Goal: Task Accomplishment & Management: Use online tool/utility

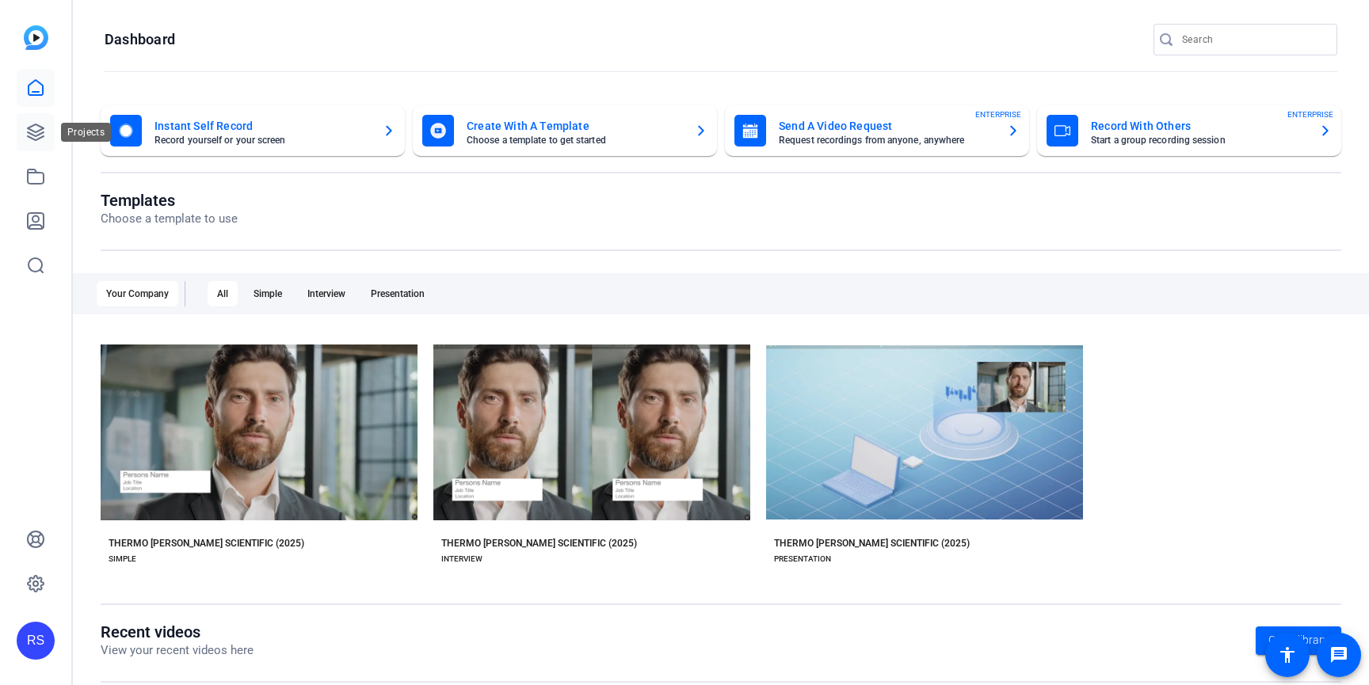
click at [36, 143] on link at bounding box center [36, 132] width 38 height 38
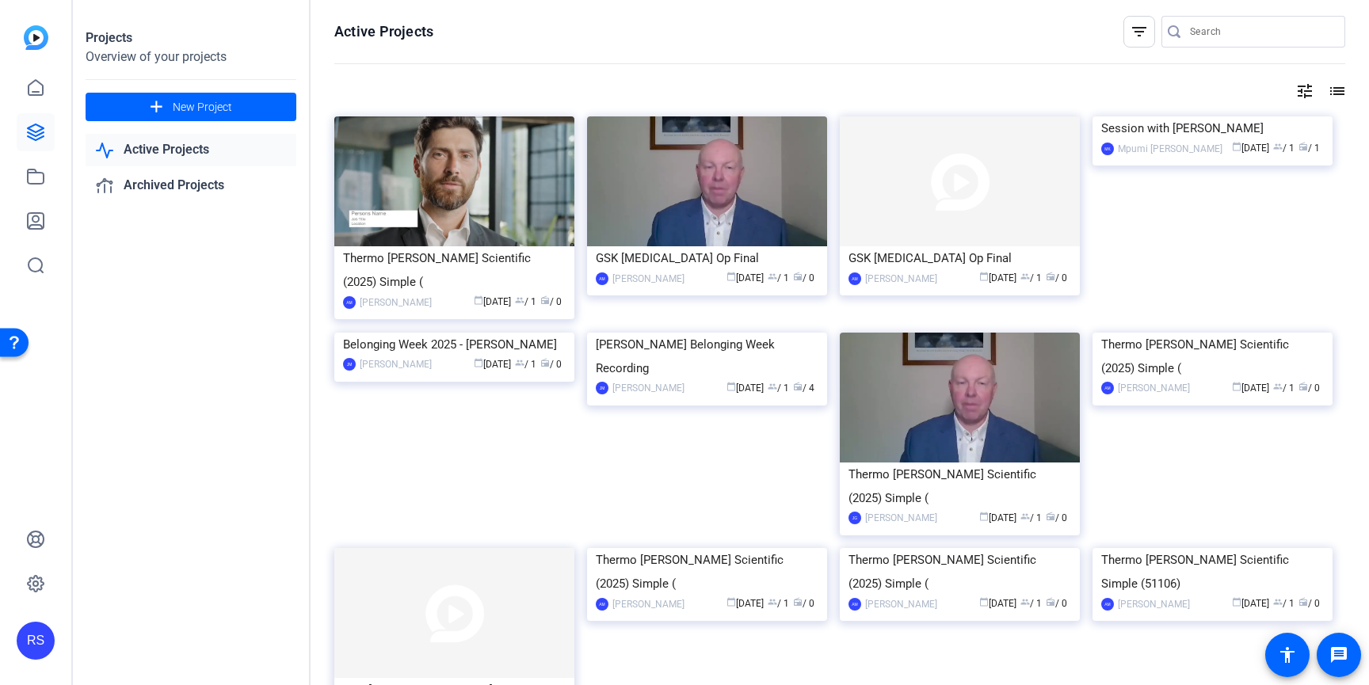
click at [1201, 24] on input "Search" at bounding box center [1261, 31] width 143 height 19
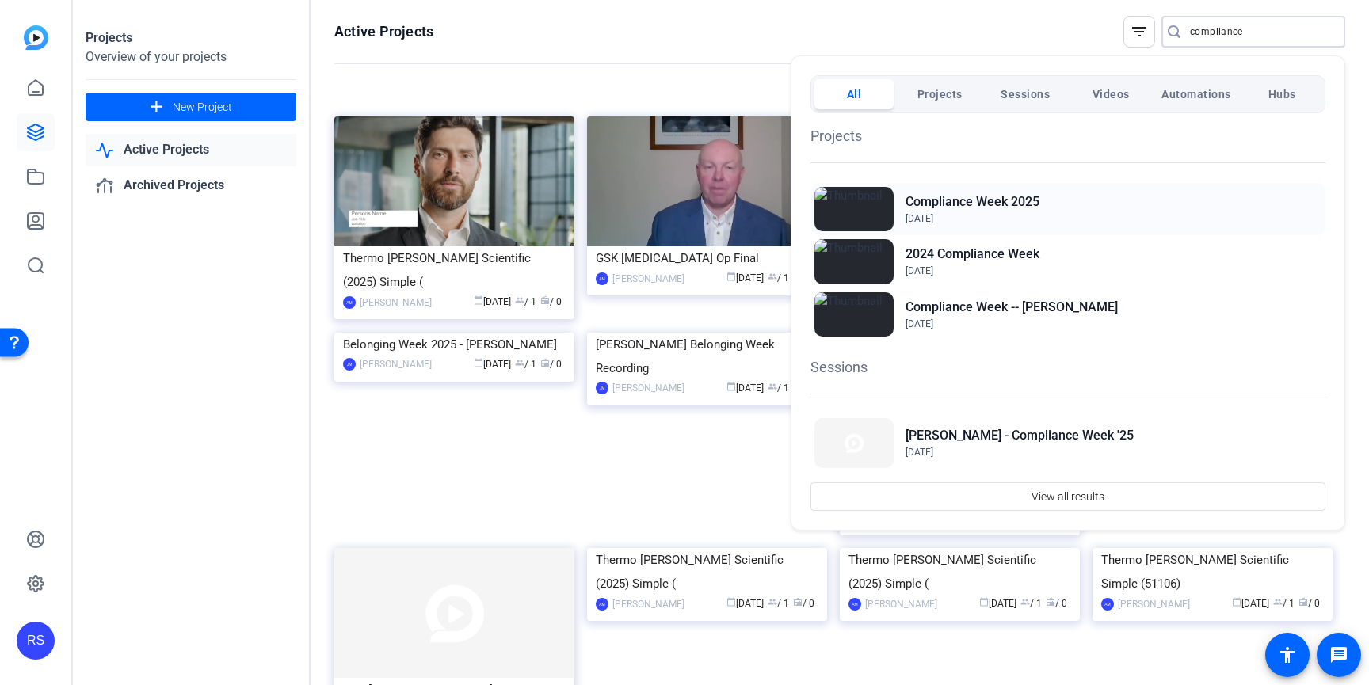
type input "compliance"
click at [1075, 216] on div "Compliance Week [DATE], 2025" at bounding box center [1068, 209] width 515 height 52
click at [990, 195] on h2 "Compliance Week 2025" at bounding box center [973, 202] width 134 height 19
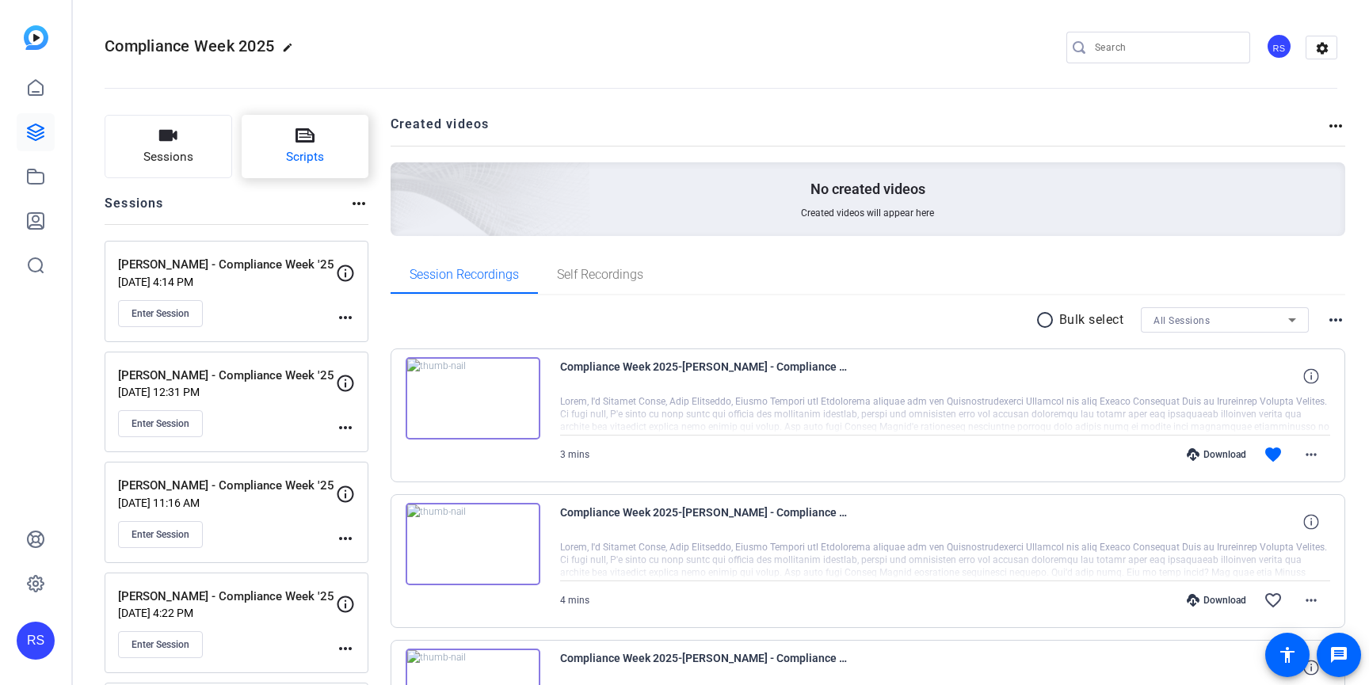
click at [296, 153] on span "Scripts" at bounding box center [305, 157] width 38 height 18
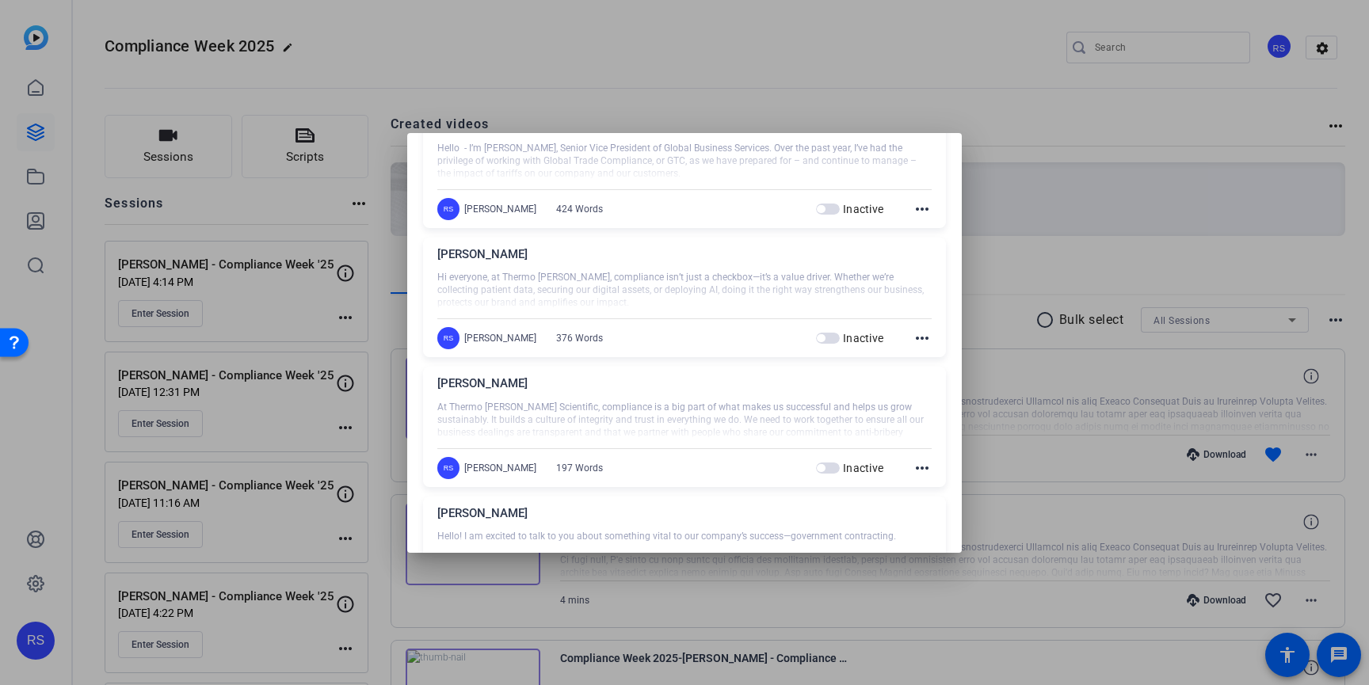
scroll to position [439, 0]
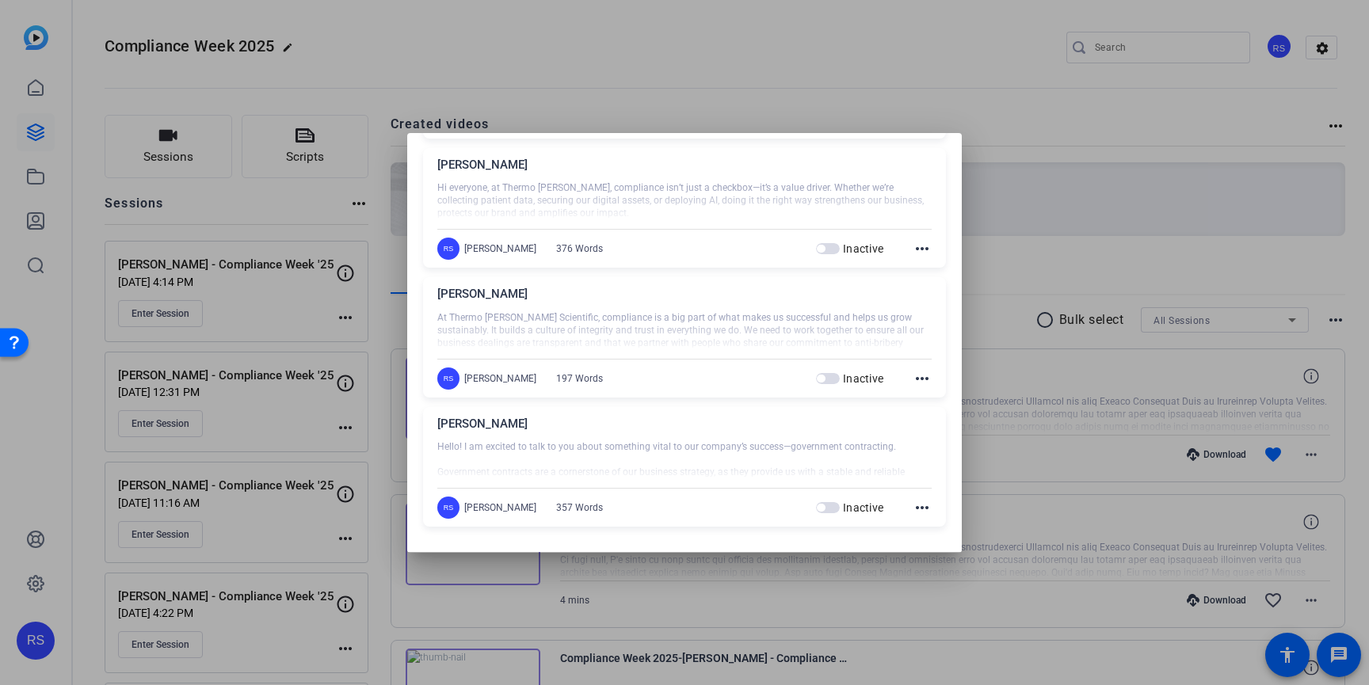
click at [632, 449] on div at bounding box center [684, 461] width 494 height 40
click at [464, 423] on div "Lisa" at bounding box center [684, 428] width 494 height 26
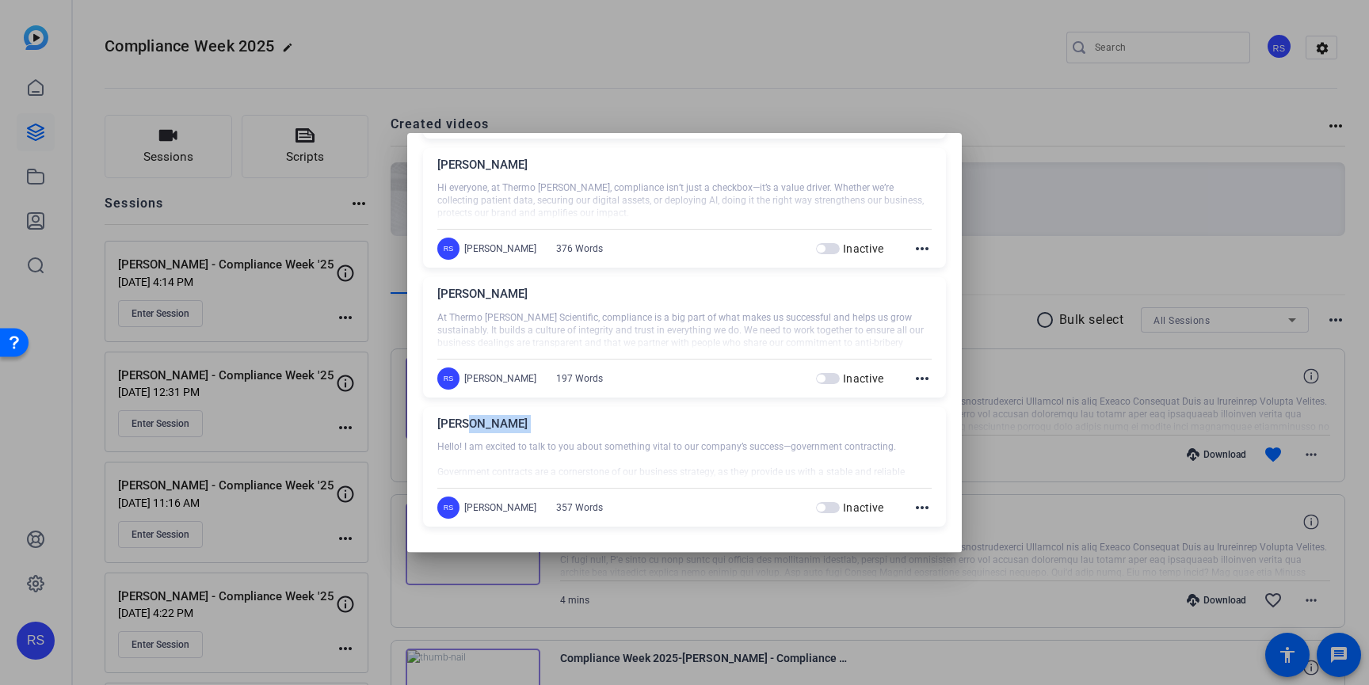
click at [926, 510] on mat-icon "more_horiz" at bounding box center [922, 507] width 19 height 19
click at [933, 527] on span "Edit" at bounding box center [957, 531] width 63 height 19
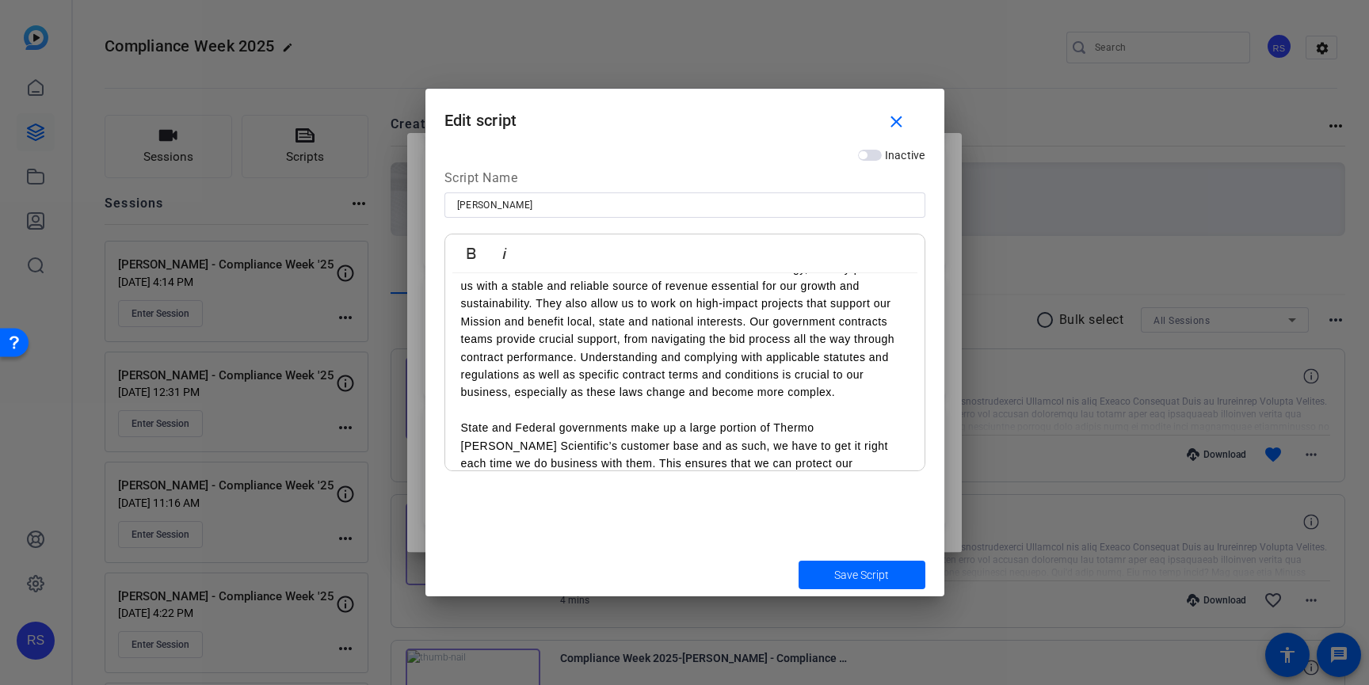
scroll to position [85, 0]
drag, startPoint x: 654, startPoint y: 339, endPoint x: 573, endPoint y: 361, distance: 83.8
click at [573, 361] on p "Government contracts are a cornerstone of our business strategy, as they provid…" at bounding box center [685, 329] width 448 height 142
copy p "navigating the bid process all the way through contract performance"
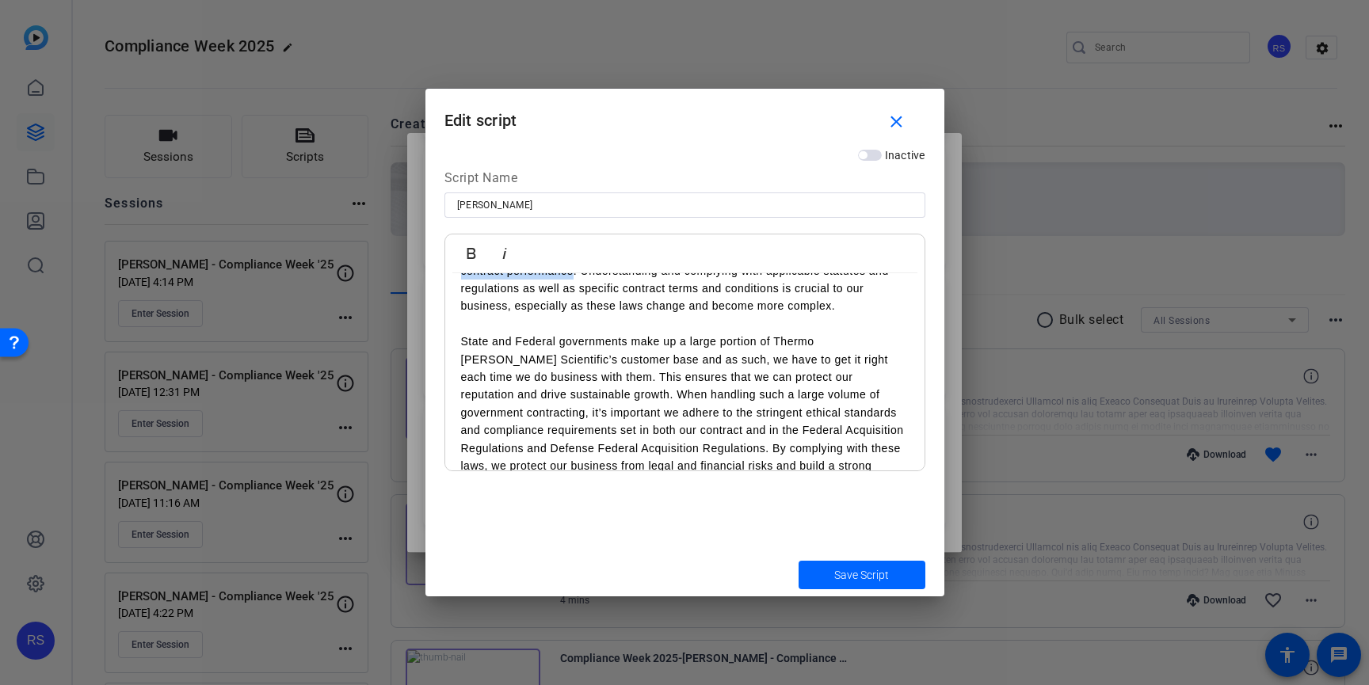
scroll to position [174, 0]
click at [758, 388] on p "State and Federal governments make up a large portion of Thermo Fisher Scientif…" at bounding box center [685, 408] width 448 height 160
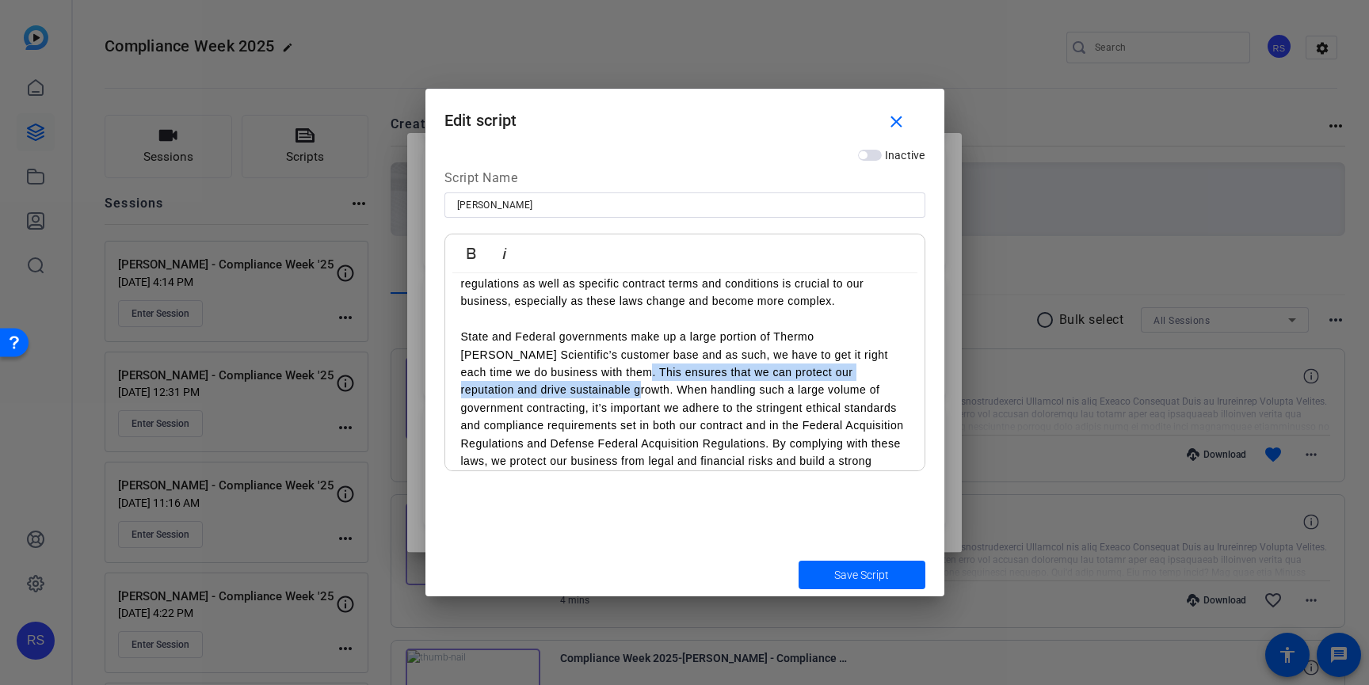
drag, startPoint x: 595, startPoint y: 374, endPoint x: 567, endPoint y: 394, distance: 34.7
click at [567, 394] on p "State and Federal governments make up a large portion of Thermo Fisher Scientif…" at bounding box center [685, 408] width 448 height 160
copy p "ensures that we can protect our reputation and drive sustainable growth."
click at [975, 436] on div at bounding box center [684, 342] width 1369 height 685
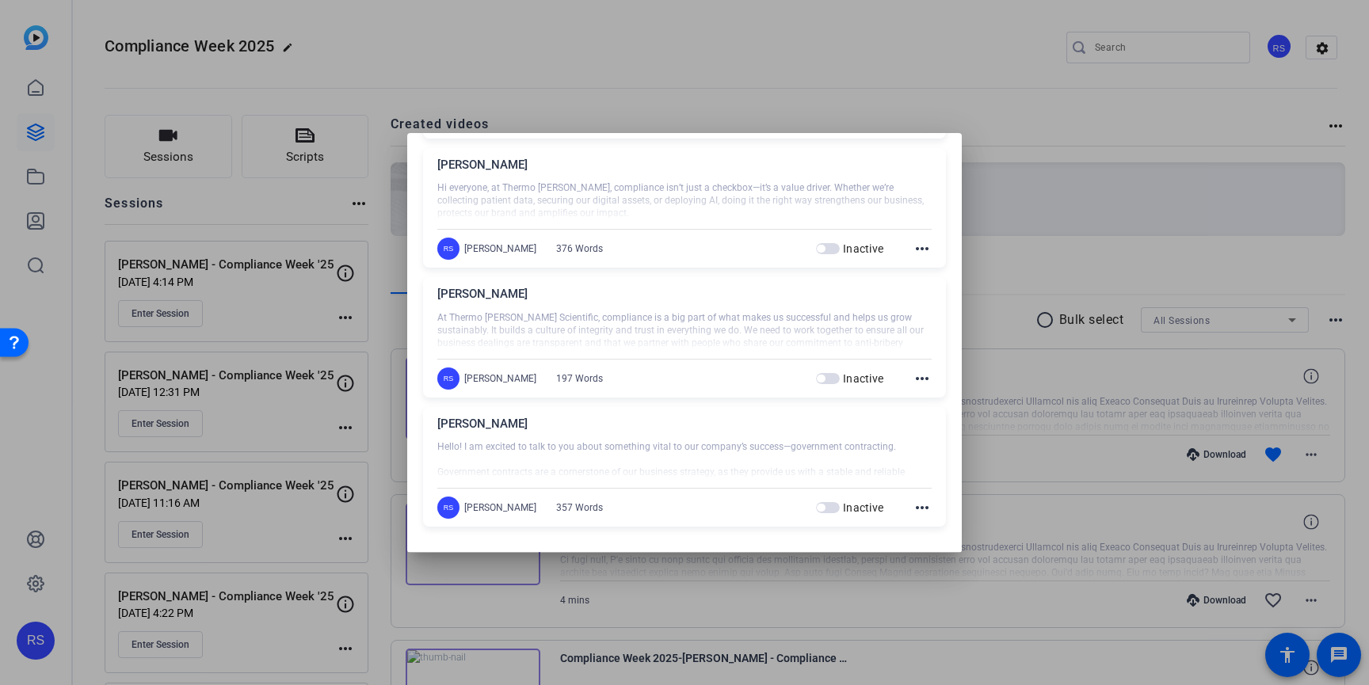
click at [630, 436] on div "Lisa" at bounding box center [684, 428] width 494 height 26
click at [926, 508] on mat-icon "more_horiz" at bounding box center [922, 507] width 19 height 19
click at [929, 533] on span "Edit" at bounding box center [957, 531] width 63 height 19
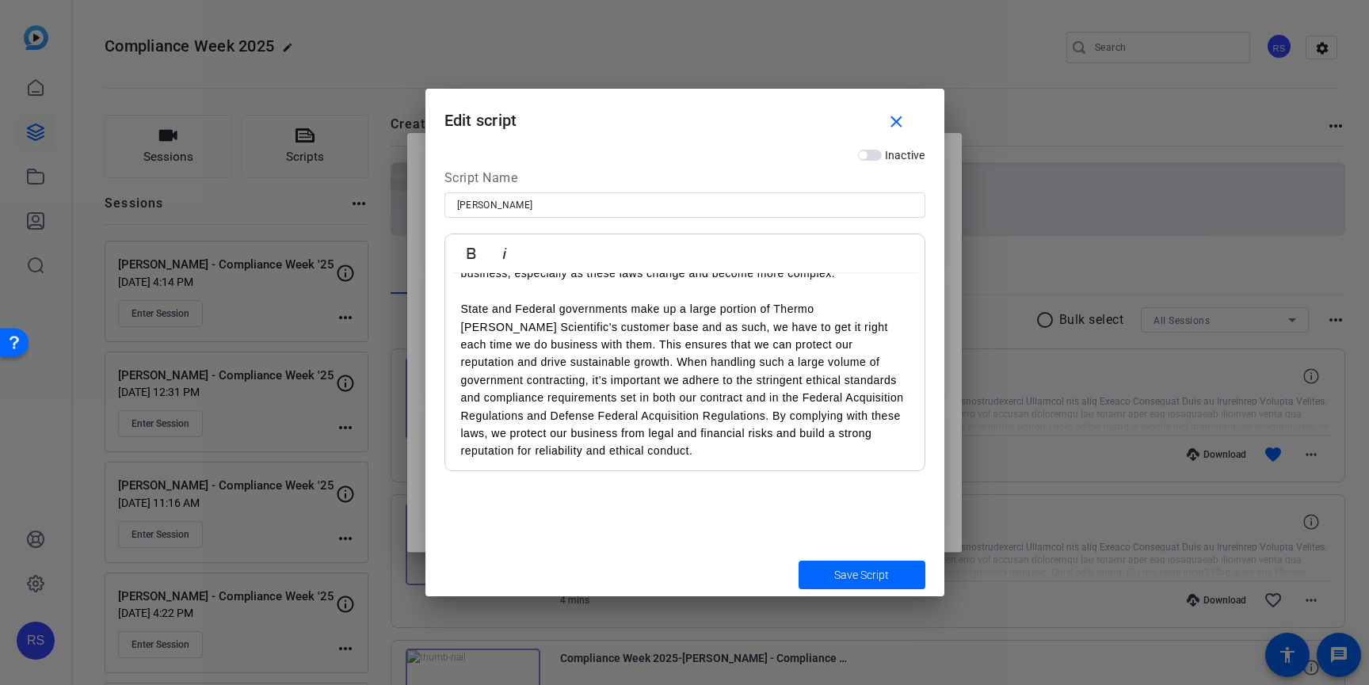
scroll to position [202, 0]
drag, startPoint x: 596, startPoint y: 347, endPoint x: 819, endPoint y: 343, distance: 222.7
click at [819, 343] on p "State and Federal governments make up a large portion of Thermo Fisher Scientif…" at bounding box center [685, 380] width 448 height 160
copy p "ensures that we can protect our reputation"
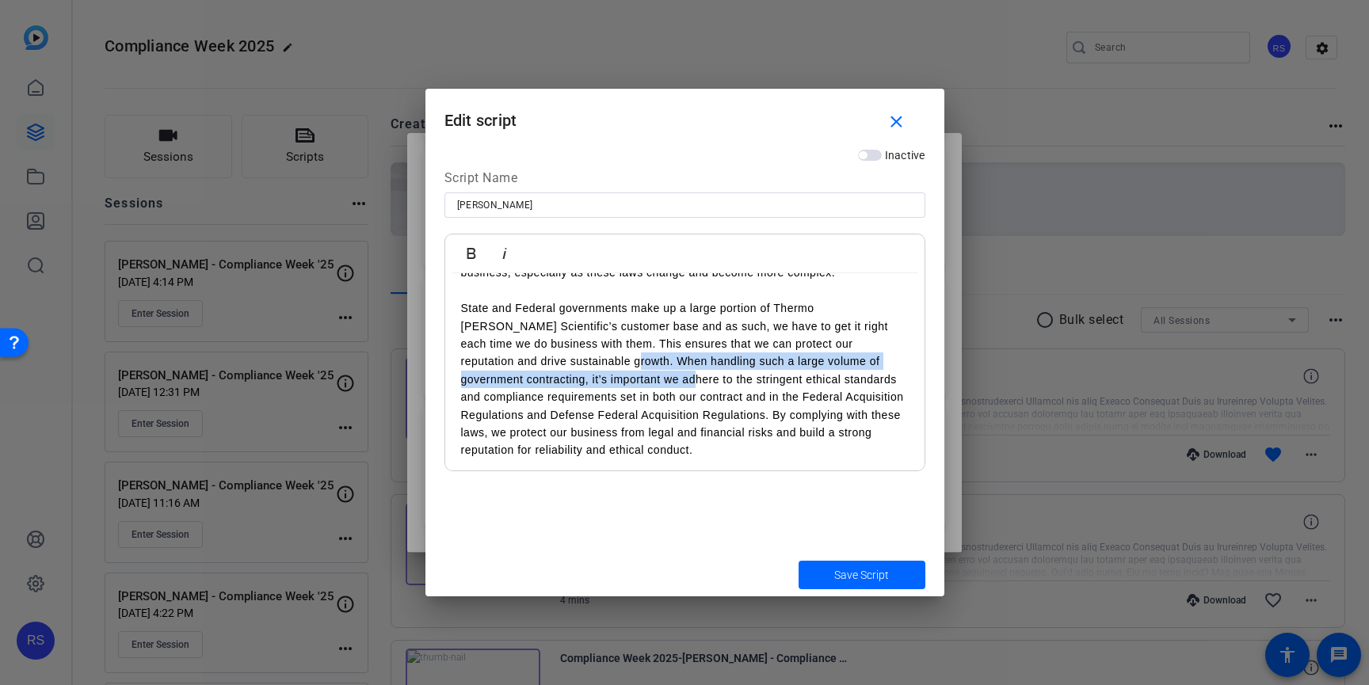
drag, startPoint x: 570, startPoint y: 361, endPoint x: 614, endPoint y: 380, distance: 48.0
click at [601, 383] on p "State and Federal governments make up a large portion of Thermo Fisher Scientif…" at bounding box center [685, 380] width 448 height 160
copy p "When handling such a large volume of government contracting, it’s important we …"
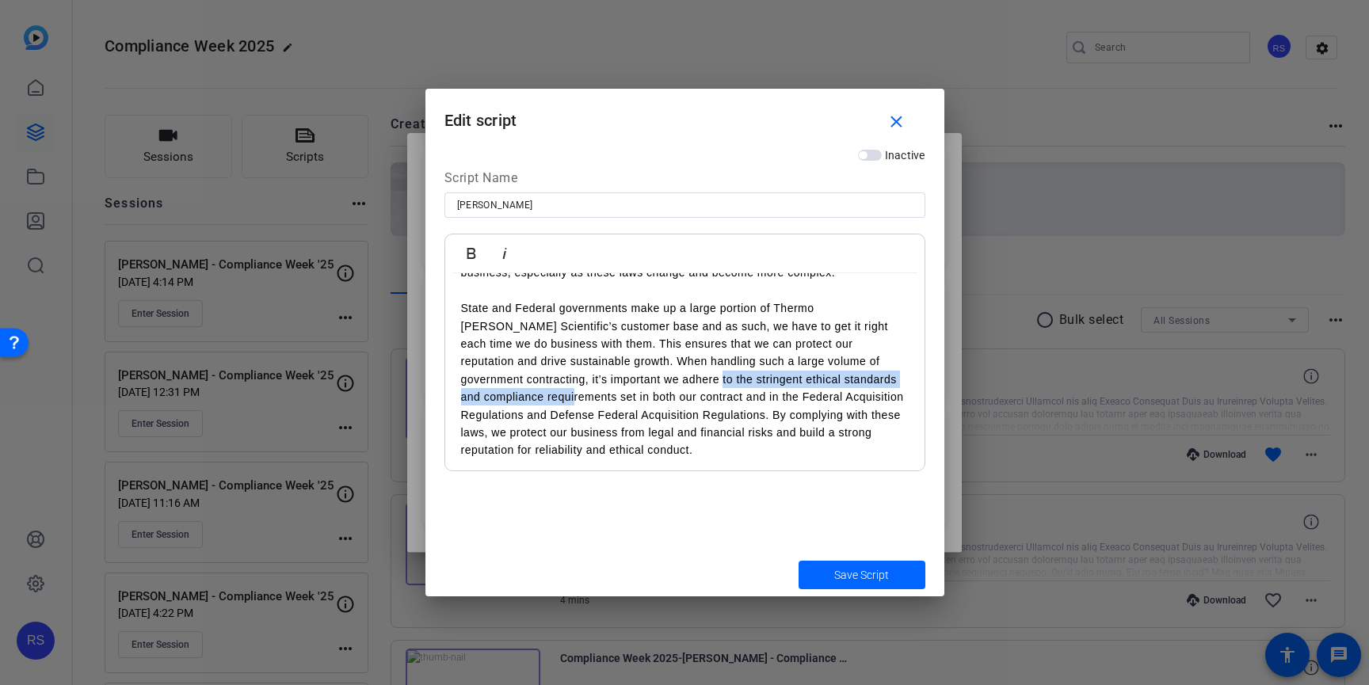
drag, startPoint x: 624, startPoint y: 384, endPoint x: 529, endPoint y: 399, distance: 97.2
click at [529, 399] on p "State and Federal governments make up a large portion of Thermo Fisher Scientif…" at bounding box center [685, 380] width 448 height 160
copy p "stringent ethical standards and compliance requirements"
click at [1064, 414] on div at bounding box center [684, 342] width 1369 height 685
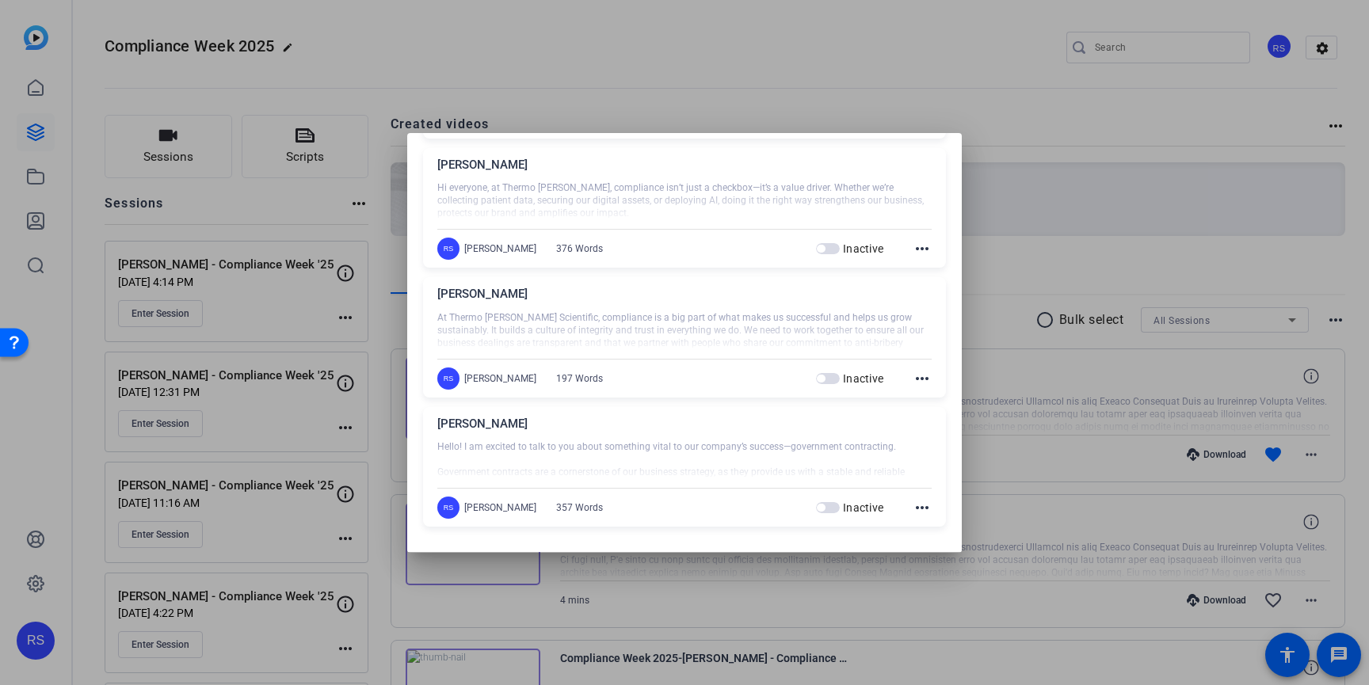
click at [735, 444] on div at bounding box center [684, 461] width 494 height 40
click at [735, 445] on div at bounding box center [684, 461] width 494 height 40
click at [919, 508] on mat-icon "more_horiz" at bounding box center [922, 507] width 19 height 19
click at [924, 529] on button "Edit" at bounding box center [957, 531] width 89 height 20
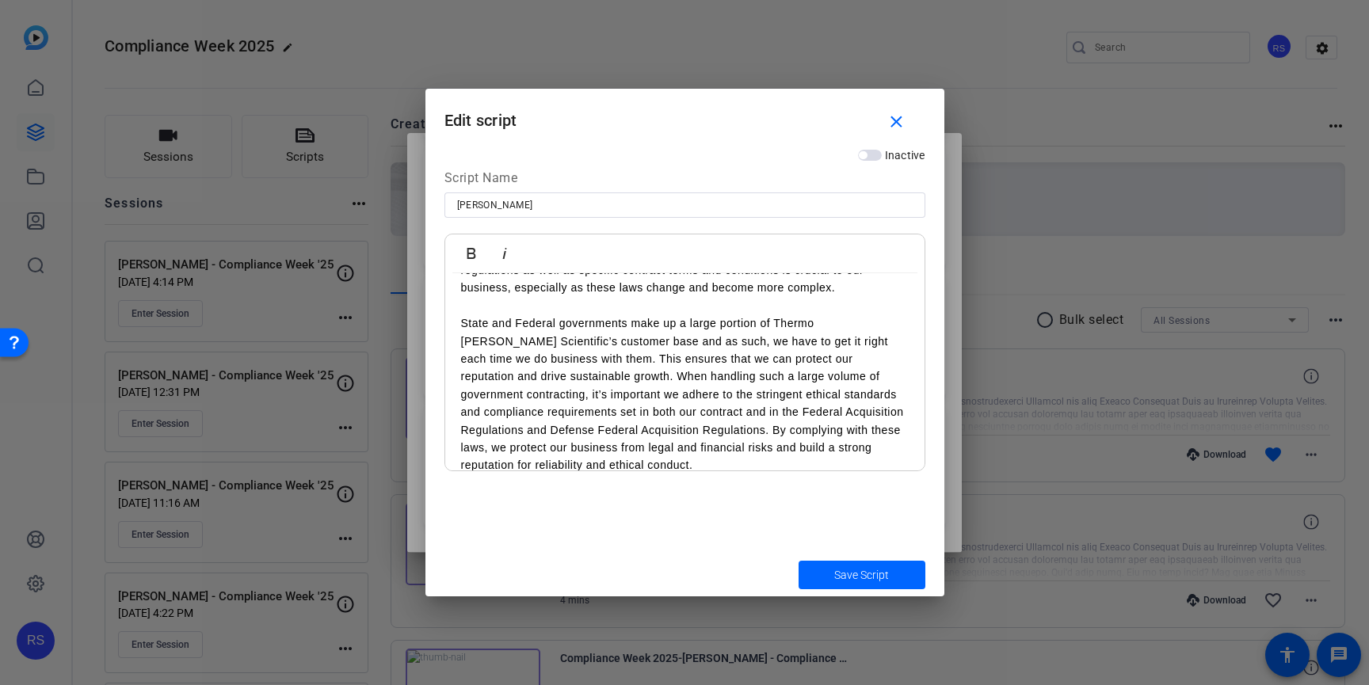
scroll to position [190, 0]
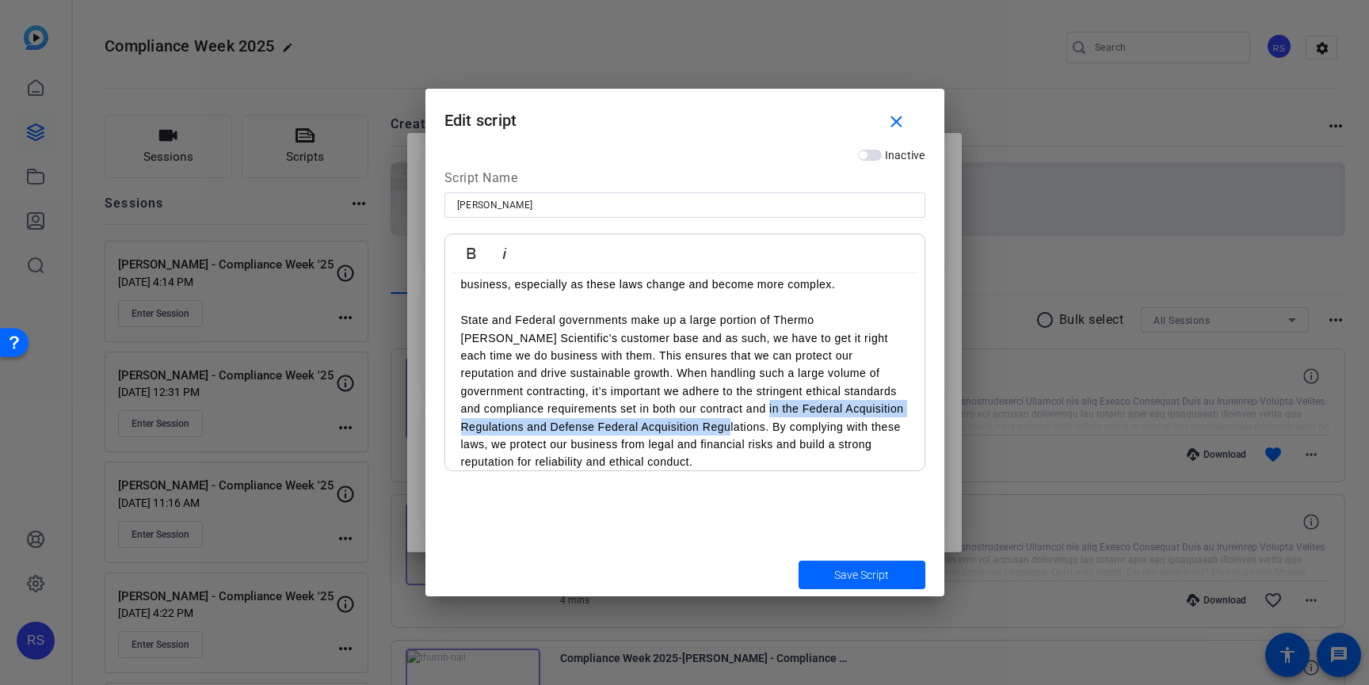
drag, startPoint x: 716, startPoint y: 407, endPoint x: 674, endPoint y: 430, distance: 46.8
click at [674, 430] on p "State and Federal governments make up a large portion of Thermo Fisher Scientif…" at bounding box center [685, 391] width 448 height 160
copy p "Federal Acquisition Regulations and Defense Federal Acquisition Regulations"
click at [896, 124] on mat-icon "close" at bounding box center [897, 123] width 20 height 20
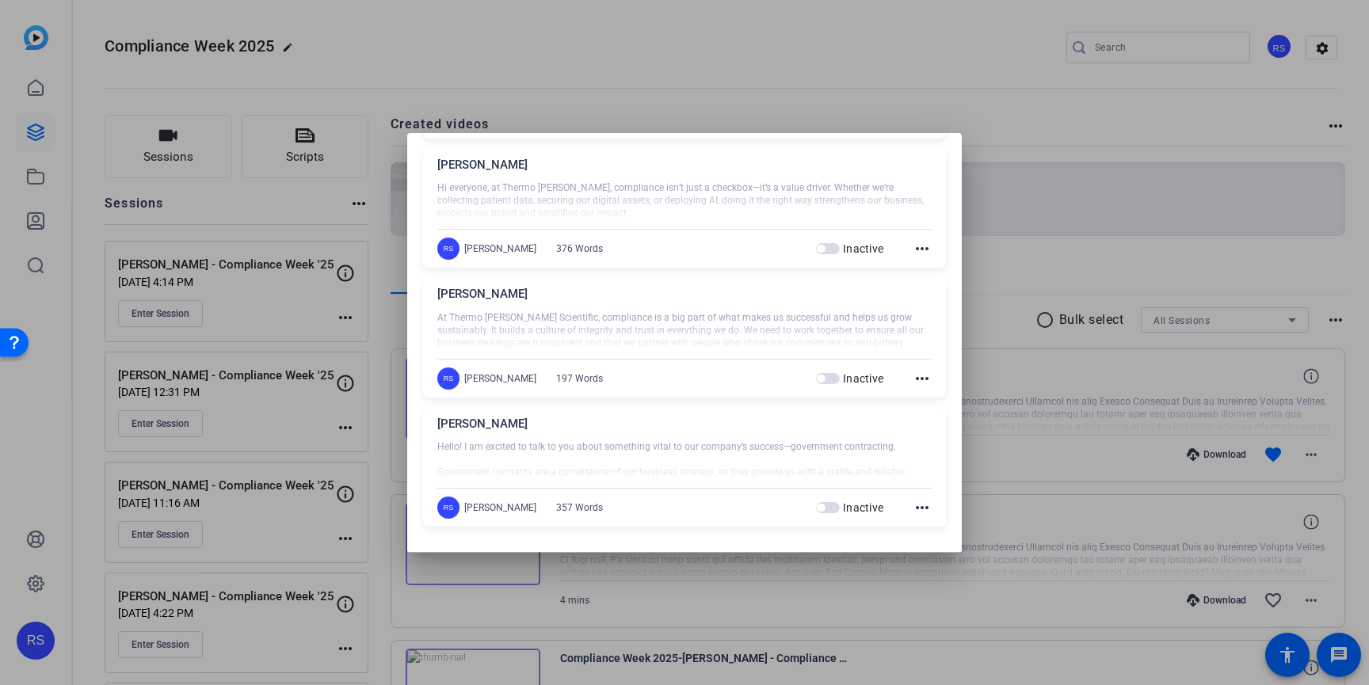
click at [1051, 177] on div at bounding box center [684, 342] width 1369 height 685
